Goal: Task Accomplishment & Management: Manage account settings

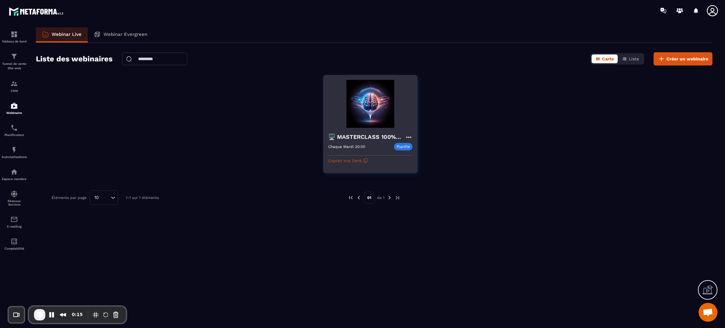
click at [368, 121] on img at bounding box center [370, 104] width 84 height 48
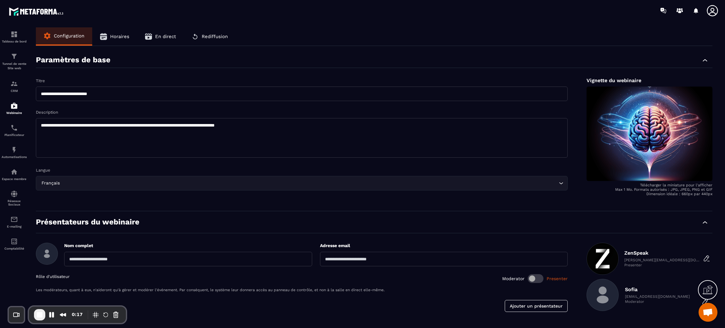
click at [169, 34] on span "En direct" at bounding box center [165, 37] width 21 height 6
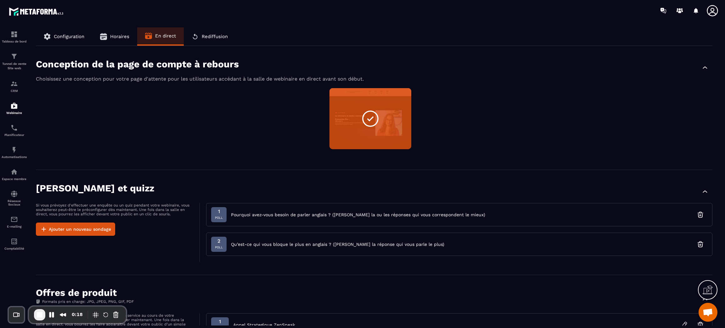
click at [258, 148] on div "Non sélectionné Aperçu Modifier" at bounding box center [374, 122] width 676 height 69
click at [113, 37] on span "Horaires" at bounding box center [119, 37] width 19 height 6
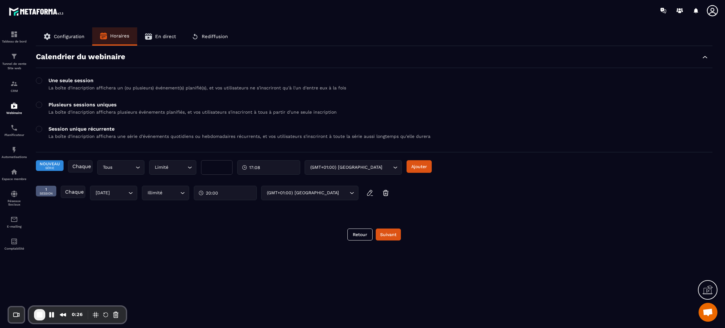
click at [156, 34] on span "En direct" at bounding box center [165, 37] width 21 height 6
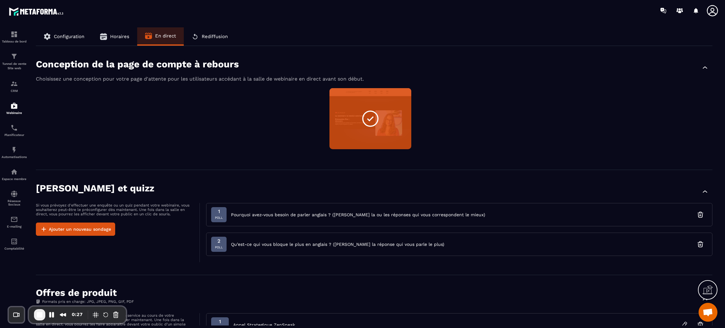
click at [301, 172] on div "[PERSON_NAME] et quizz Si vous prévoyez d'effectuer une enquête ou un quiz pend…" at bounding box center [374, 222] width 676 height 105
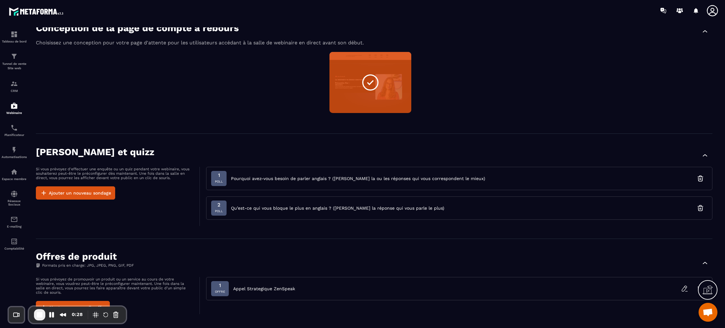
scroll to position [37, 0]
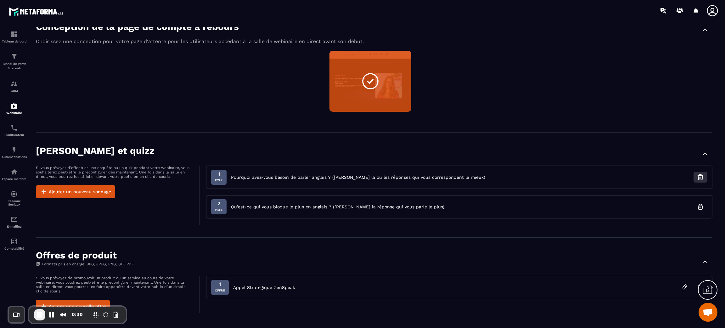
click at [702, 174] on icon "button" at bounding box center [701, 177] width 8 height 8
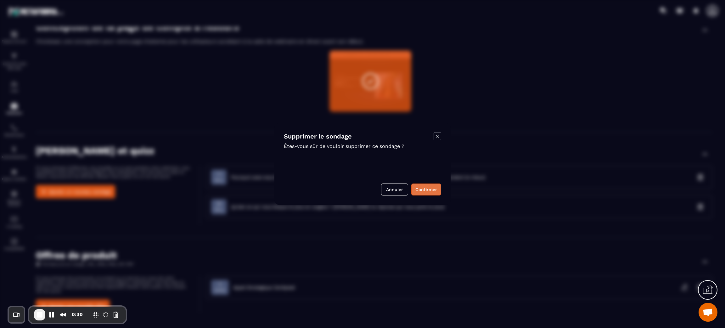
click at [416, 192] on button "Confirmer" at bounding box center [426, 189] width 30 height 12
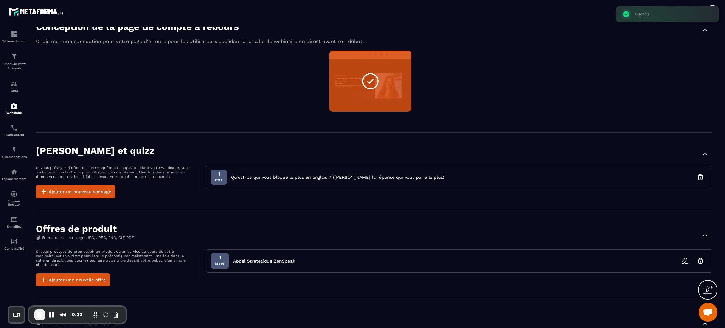
click at [263, 134] on div "[PERSON_NAME] et quizz Si vous prévoyez d'effectuer une enquête ou un quiz pend…" at bounding box center [374, 171] width 676 height 79
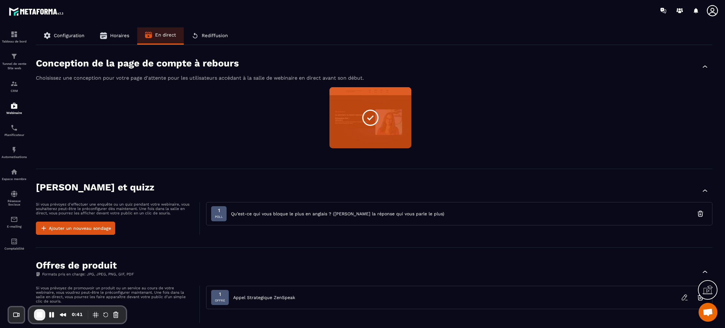
scroll to position [0, 0]
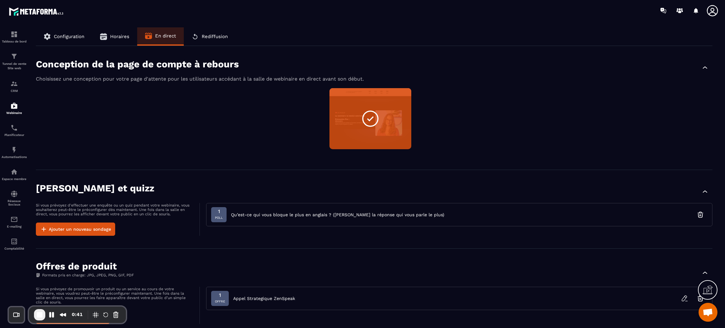
click at [263, 134] on div "Non sélectionné Aperçu Modifier" at bounding box center [374, 122] width 676 height 69
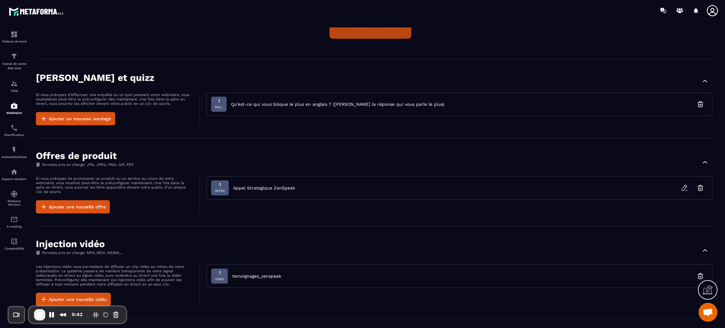
scroll to position [132, 0]
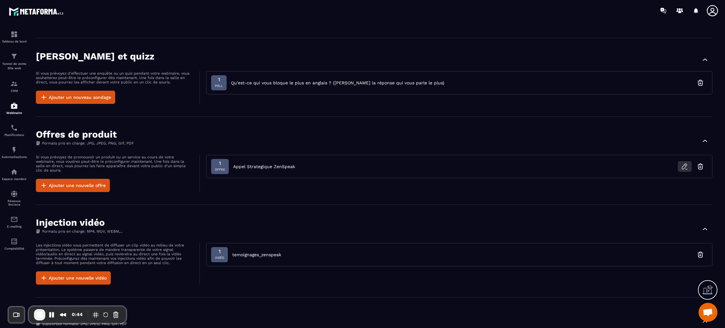
click at [686, 167] on icon "button" at bounding box center [685, 167] width 8 height 8
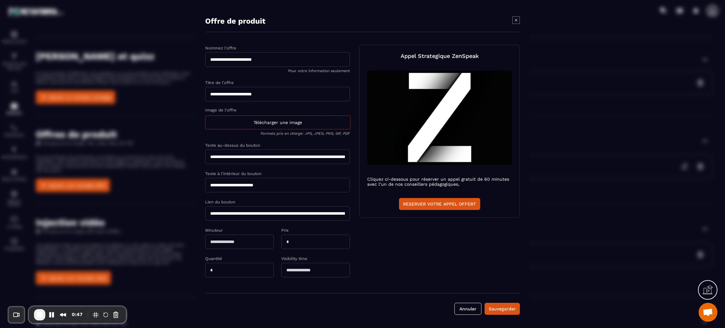
drag, startPoint x: 213, startPoint y: 270, endPoint x: 201, endPoint y: 273, distance: 12.4
click at [201, 273] on div "**********" at bounding box center [362, 164] width 333 height 314
type input "**"
click at [424, 256] on div "**********" at bounding box center [362, 164] width 315 height 239
click at [502, 307] on div "Sauvegarder" at bounding box center [502, 308] width 27 height 6
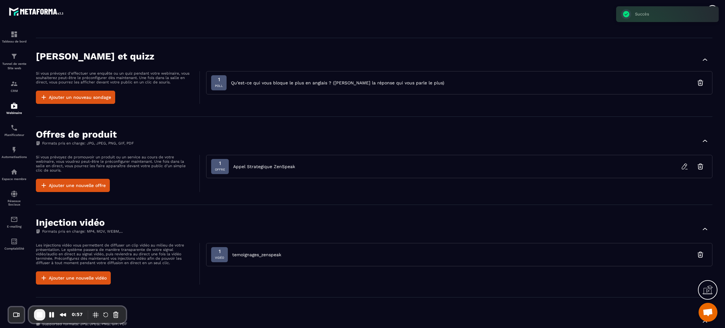
click at [390, 221] on div "Injection vidéo Formats pris en charge: MP4, MOV, WEBM,..." at bounding box center [374, 228] width 676 height 22
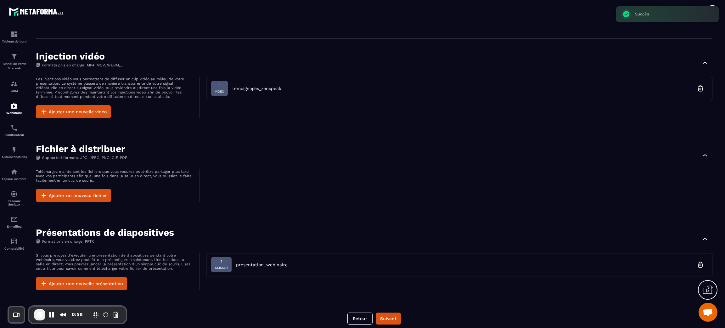
scroll to position [299, 0]
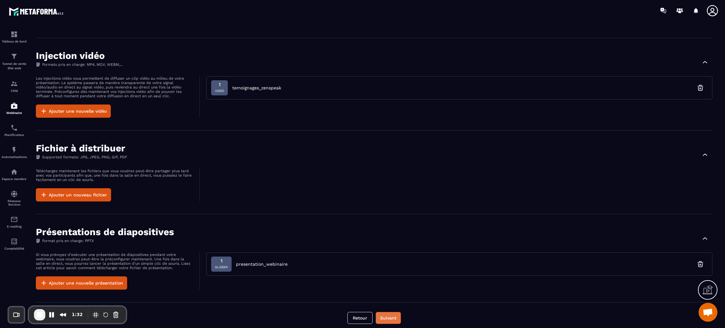
click at [394, 312] on button "Suivant" at bounding box center [388, 318] width 25 height 12
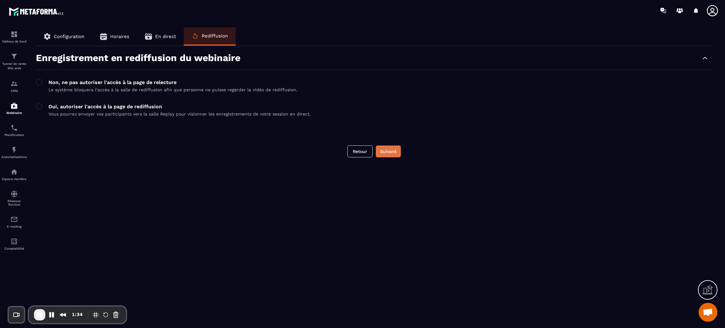
click at [392, 148] on button "Suivant" at bounding box center [388, 151] width 25 height 12
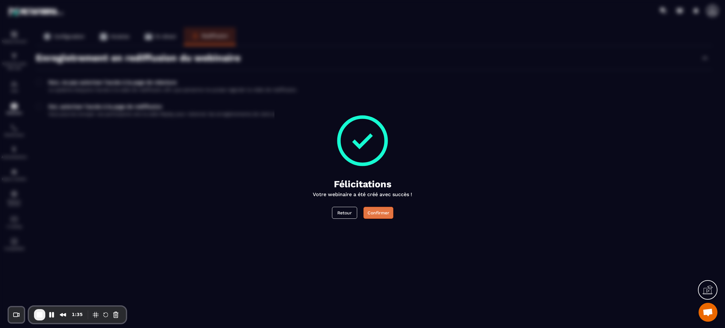
click at [377, 218] on button "Confirmer" at bounding box center [378, 213] width 30 height 12
